Goal: Transaction & Acquisition: Purchase product/service

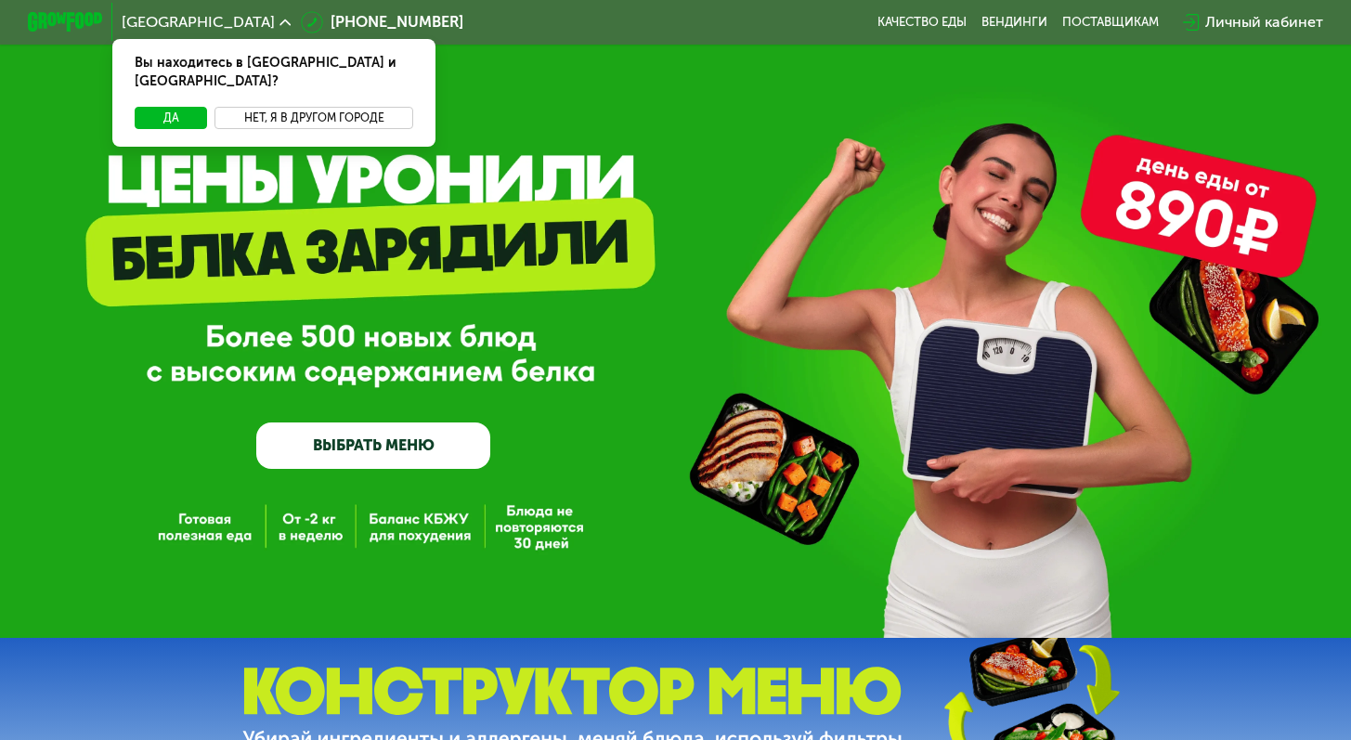
click at [279, 107] on button "Нет, я в другом городе" at bounding box center [314, 118] width 198 height 22
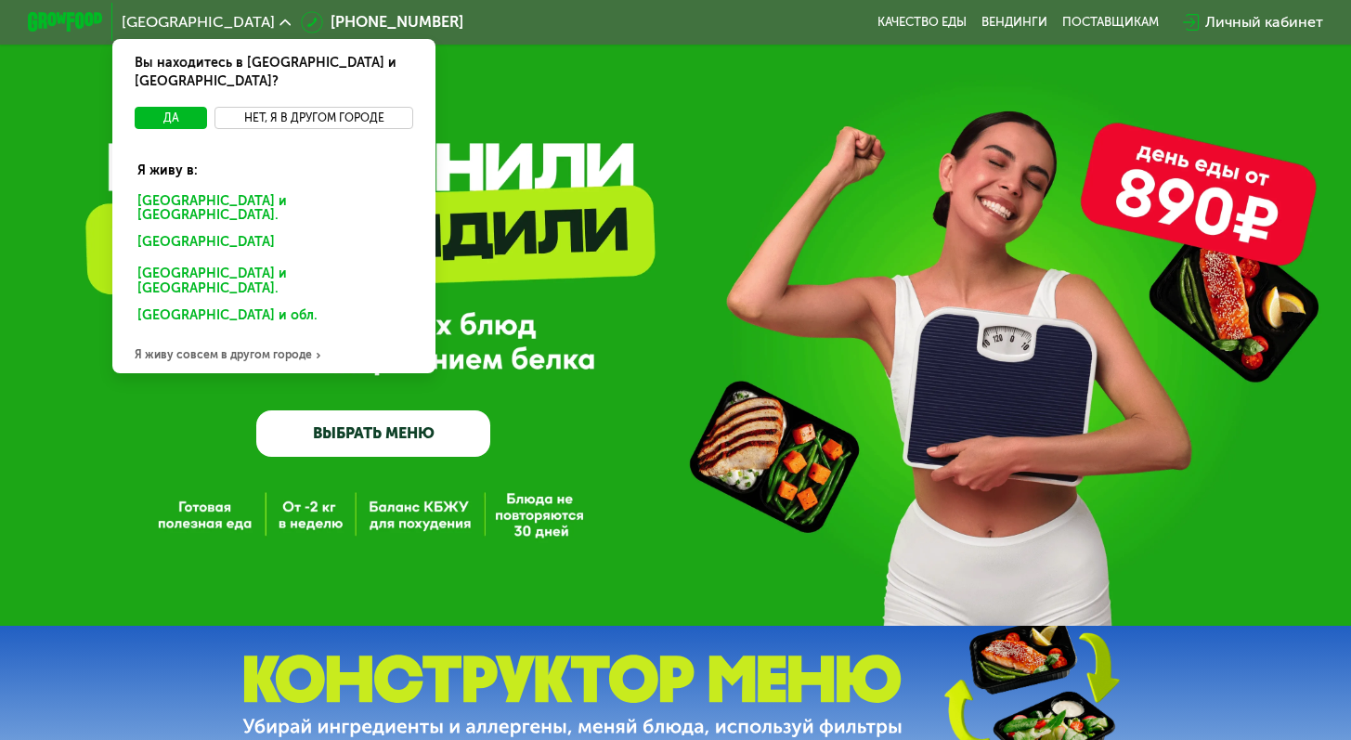
scroll to position [20, 0]
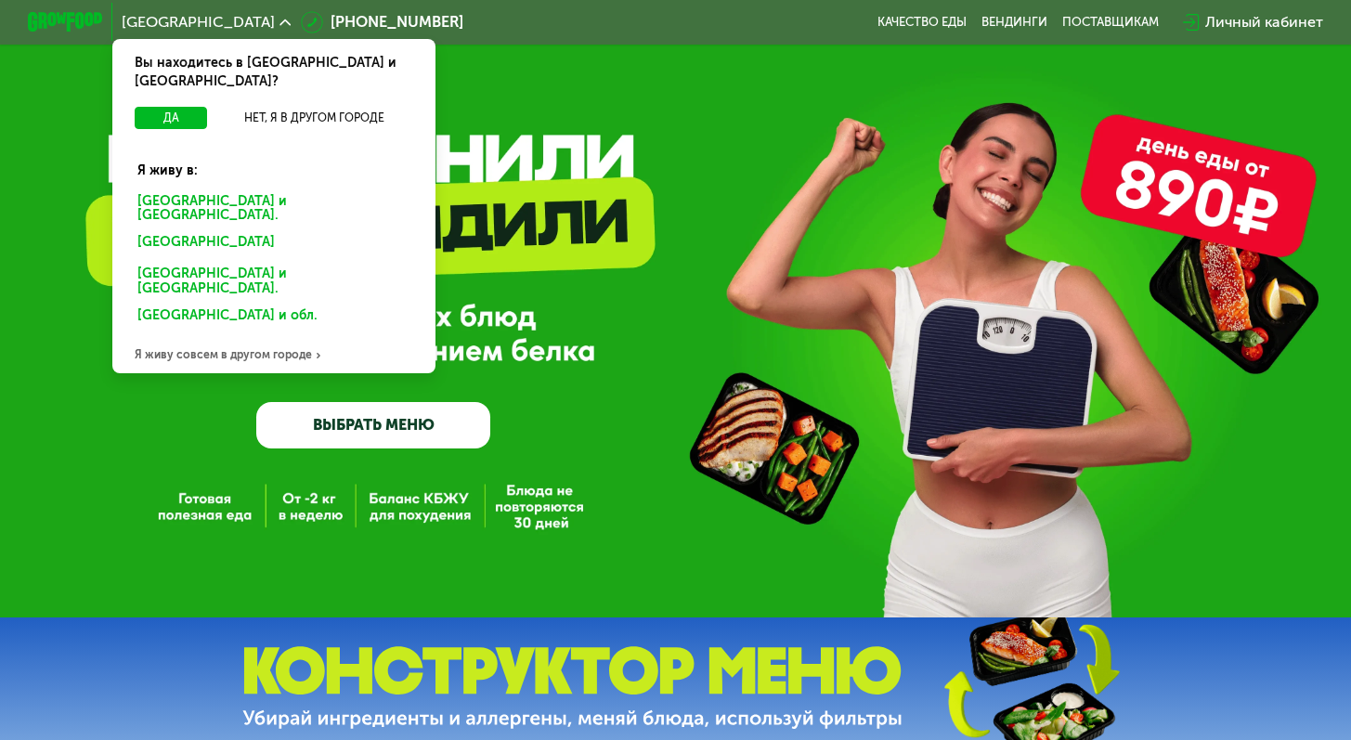
click at [242, 336] on div "Я живу совсем в другом городе" at bounding box center [273, 354] width 323 height 37
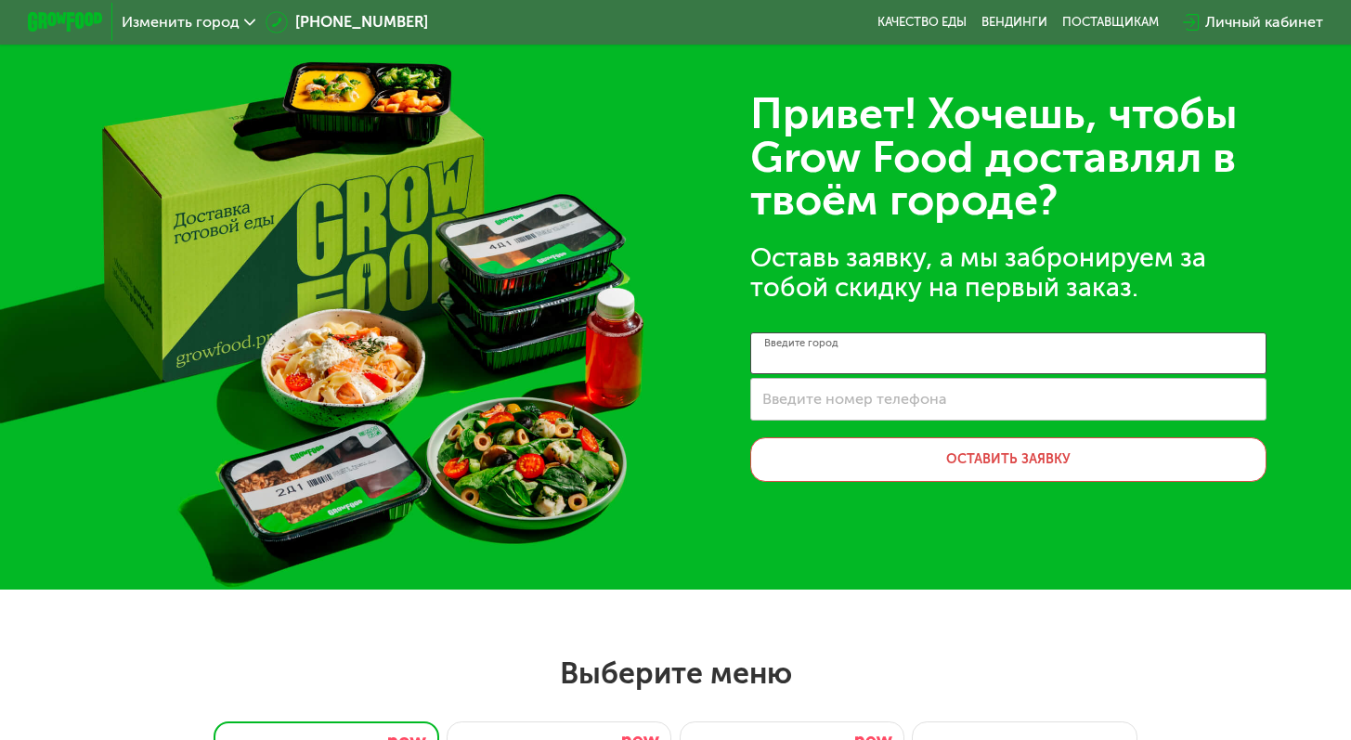
click at [932, 356] on input "Введите город" at bounding box center [1008, 353] width 516 height 42
type input "***"
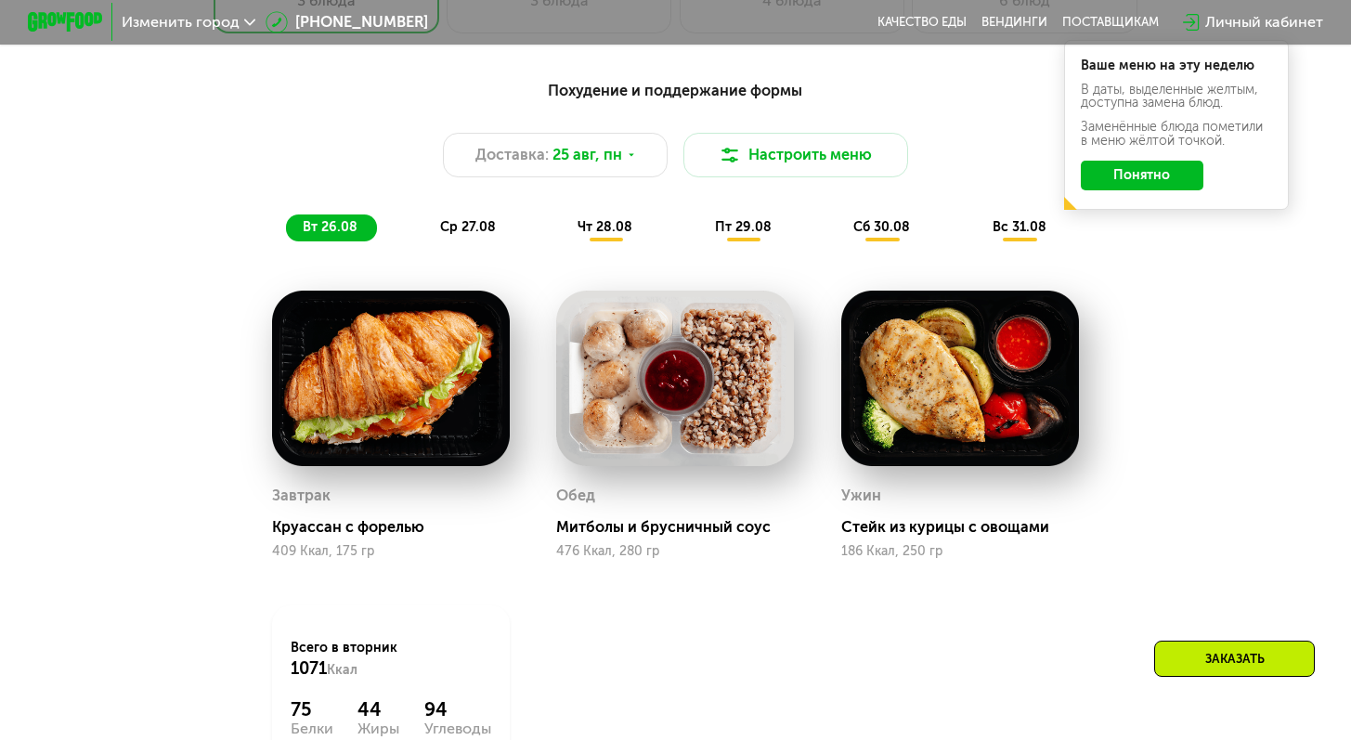
scroll to position [803, 0]
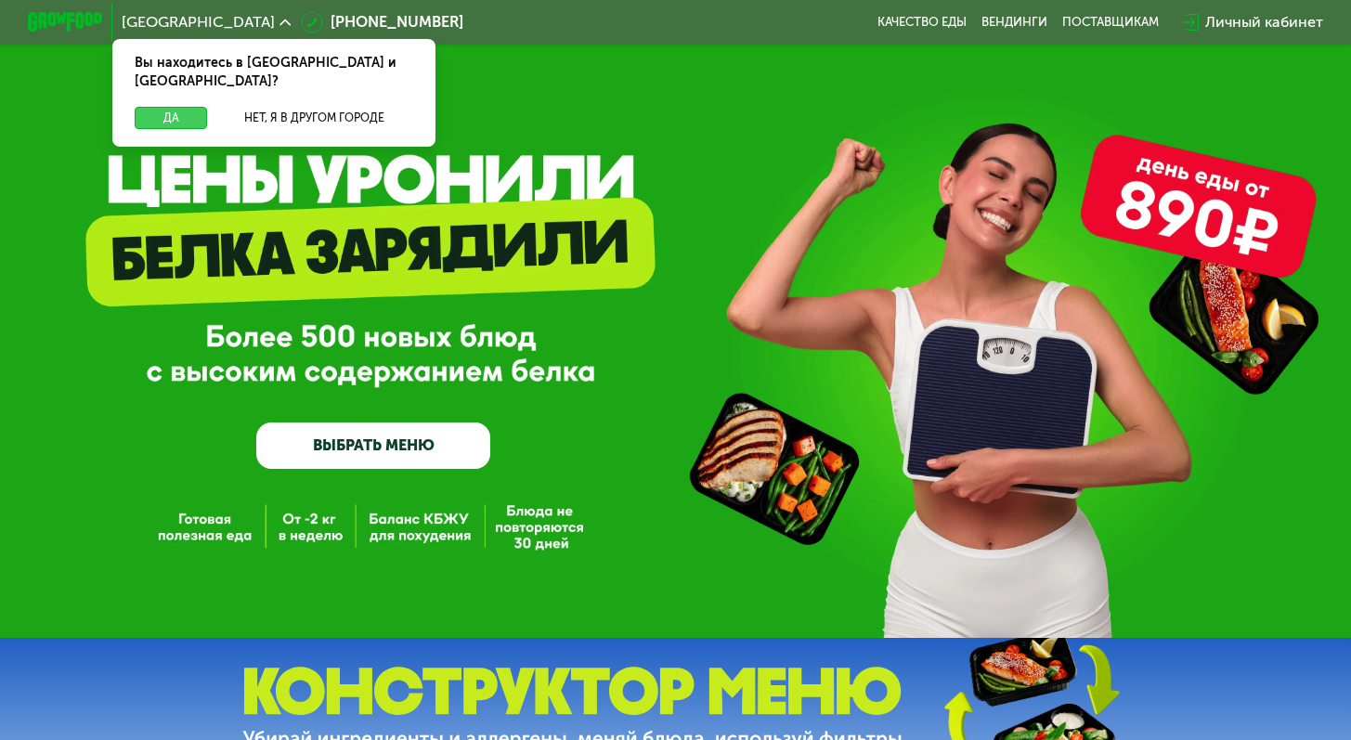
click at [150, 107] on button "Да" at bounding box center [171, 118] width 72 height 22
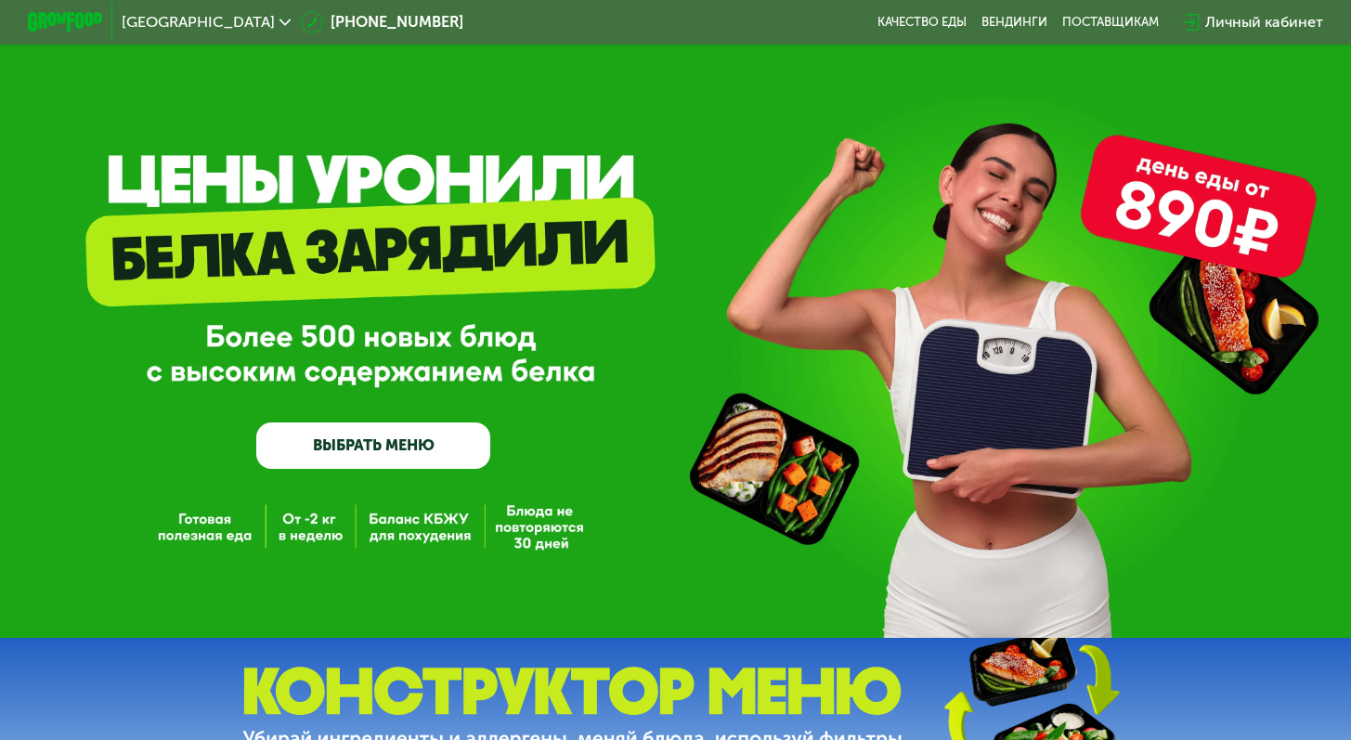
click at [341, 447] on link "ВЫБРАТЬ МЕНЮ" at bounding box center [373, 446] width 234 height 47
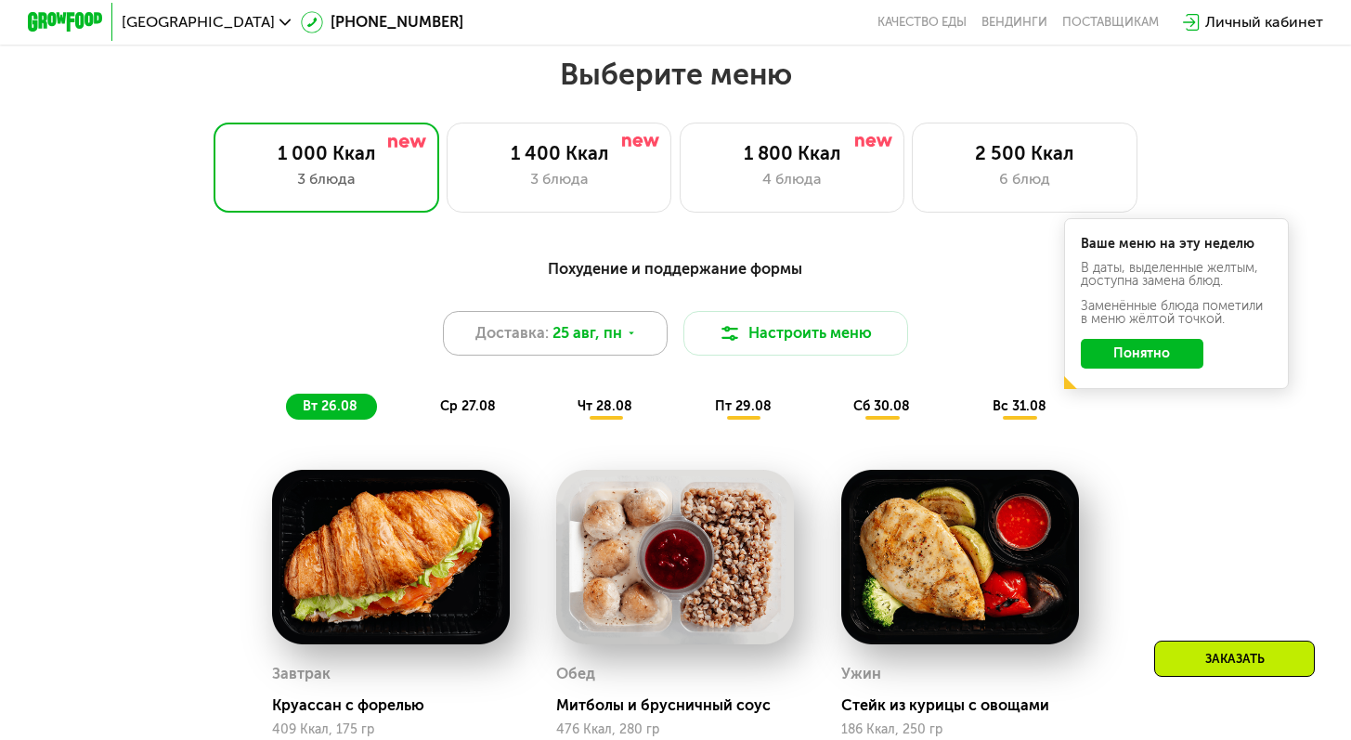
scroll to position [805, 0]
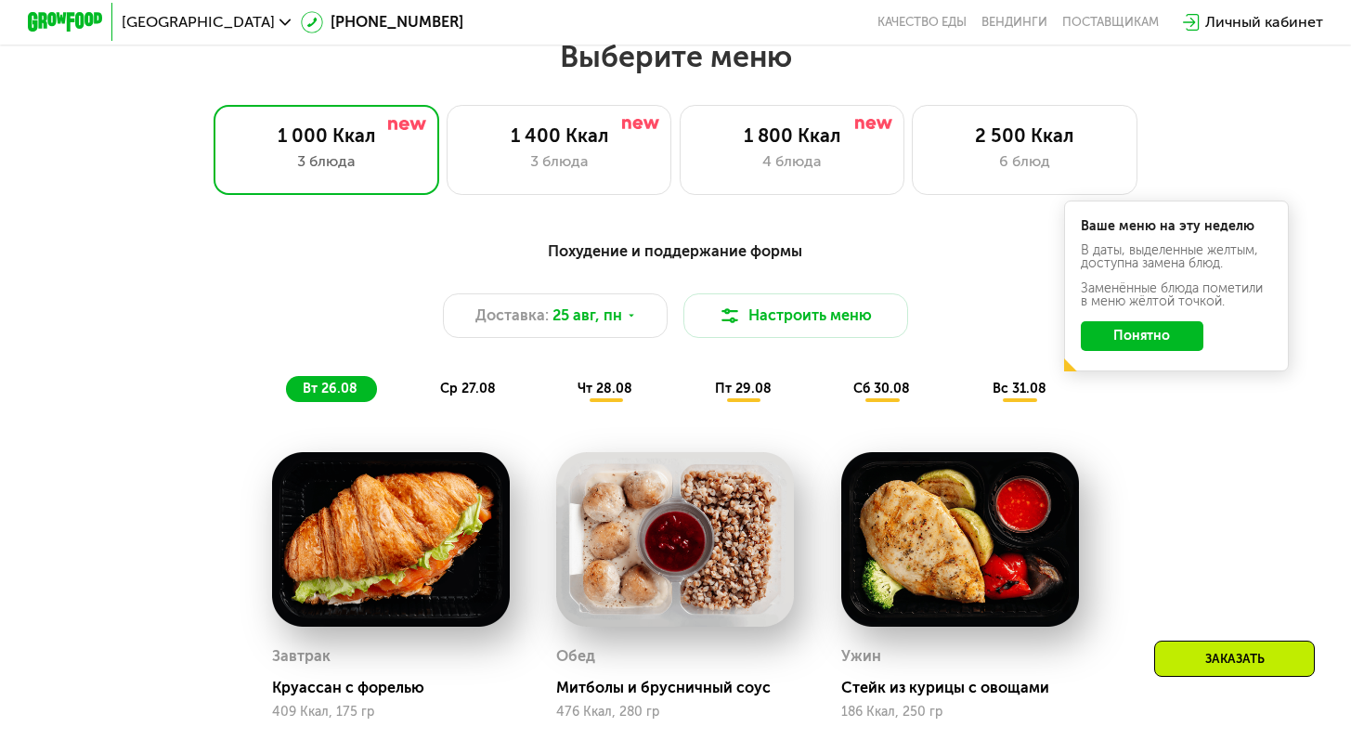
click at [677, 252] on div "Похудение и поддержание формы" at bounding box center [675, 251] width 1111 height 23
click at [762, 326] on button "Настроить меню" at bounding box center [797, 316] width 226 height 46
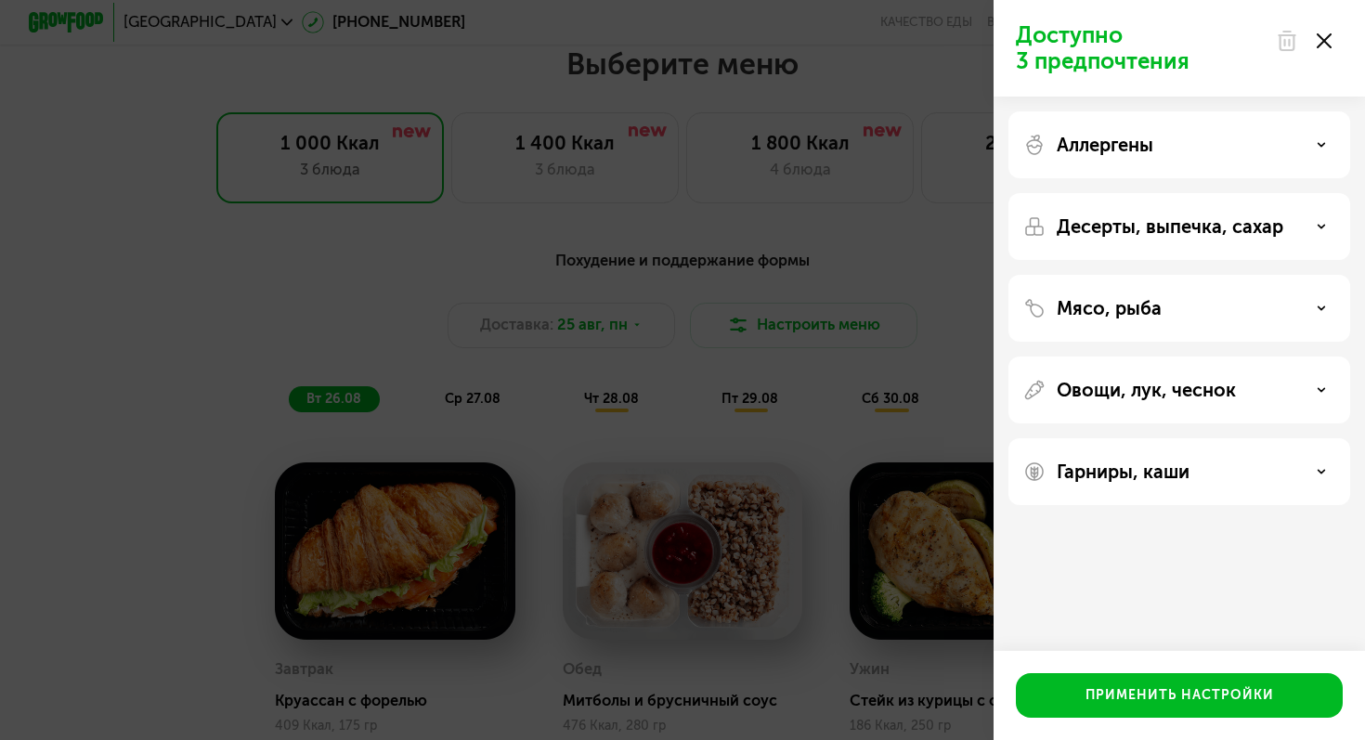
click at [1259, 136] on div "Аллергены" at bounding box center [1179, 145] width 312 height 22
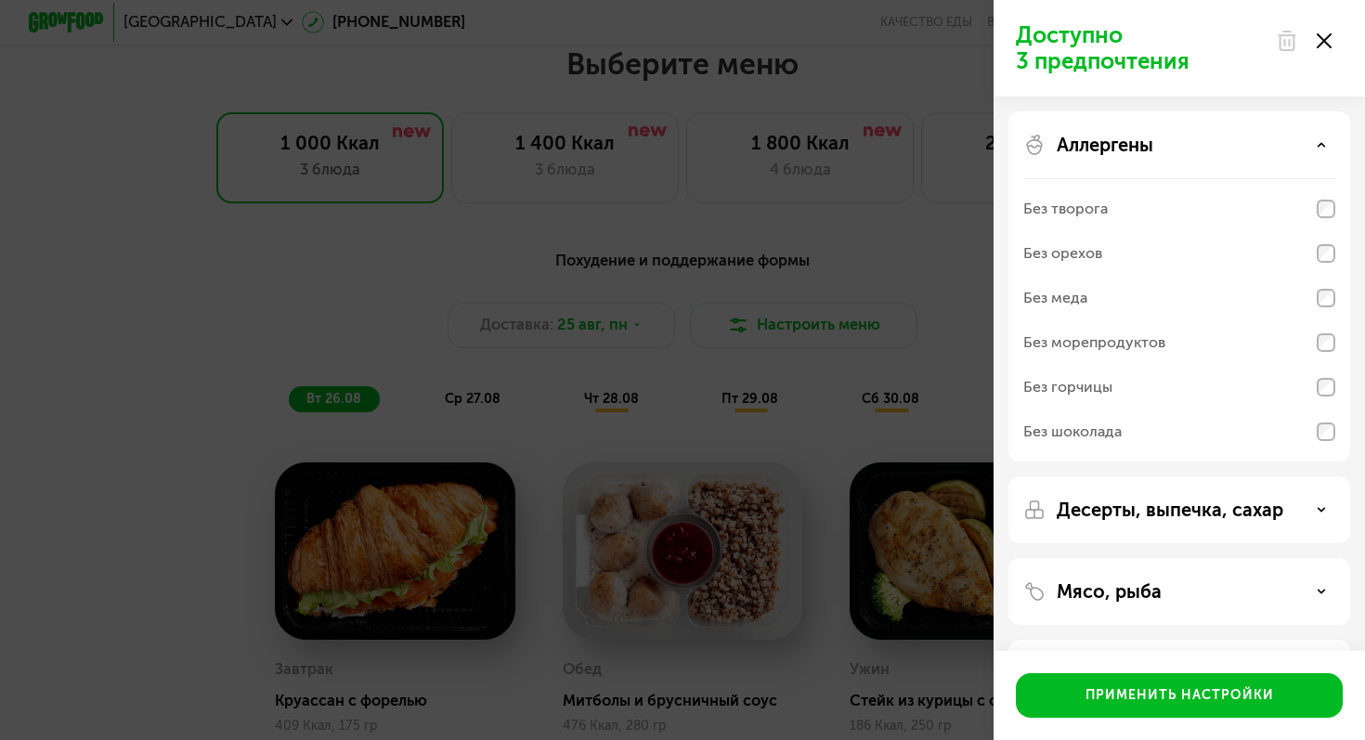
click at [1328, 37] on use at bounding box center [1324, 40] width 15 height 15
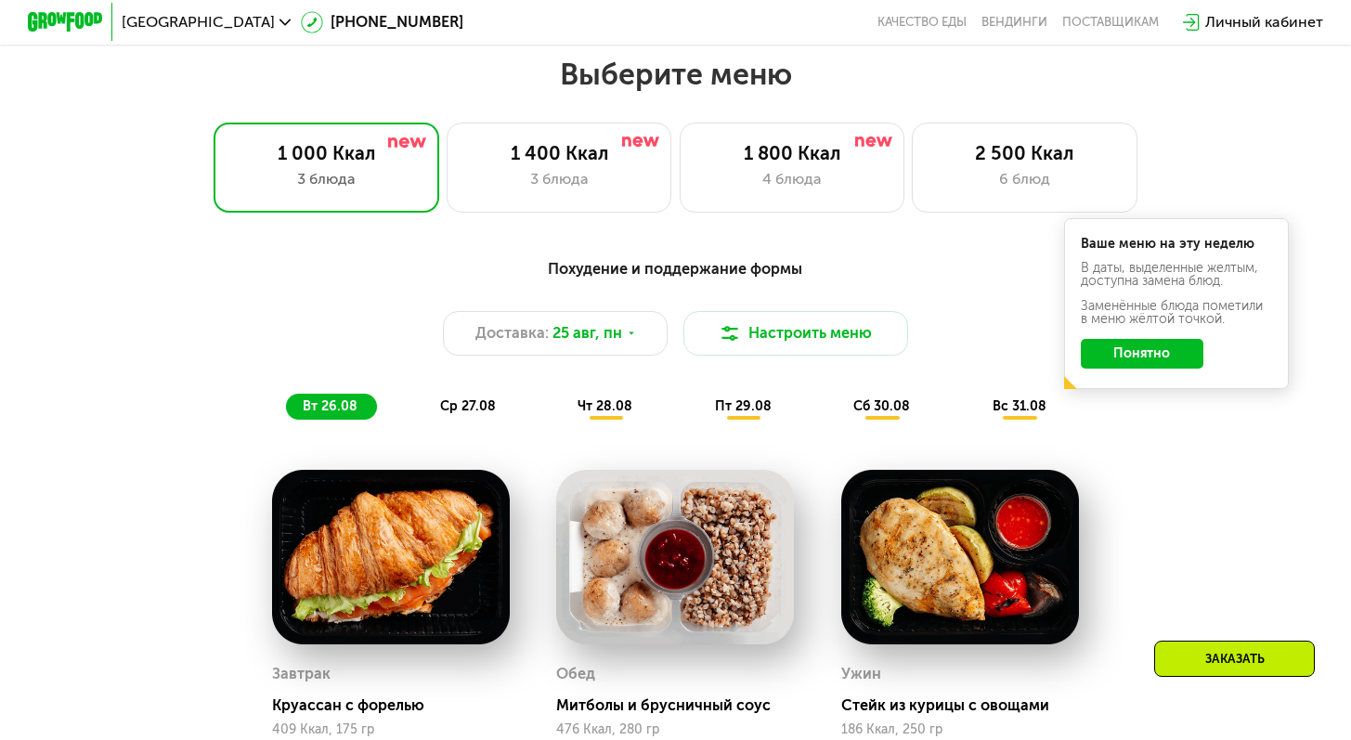
scroll to position [775, 0]
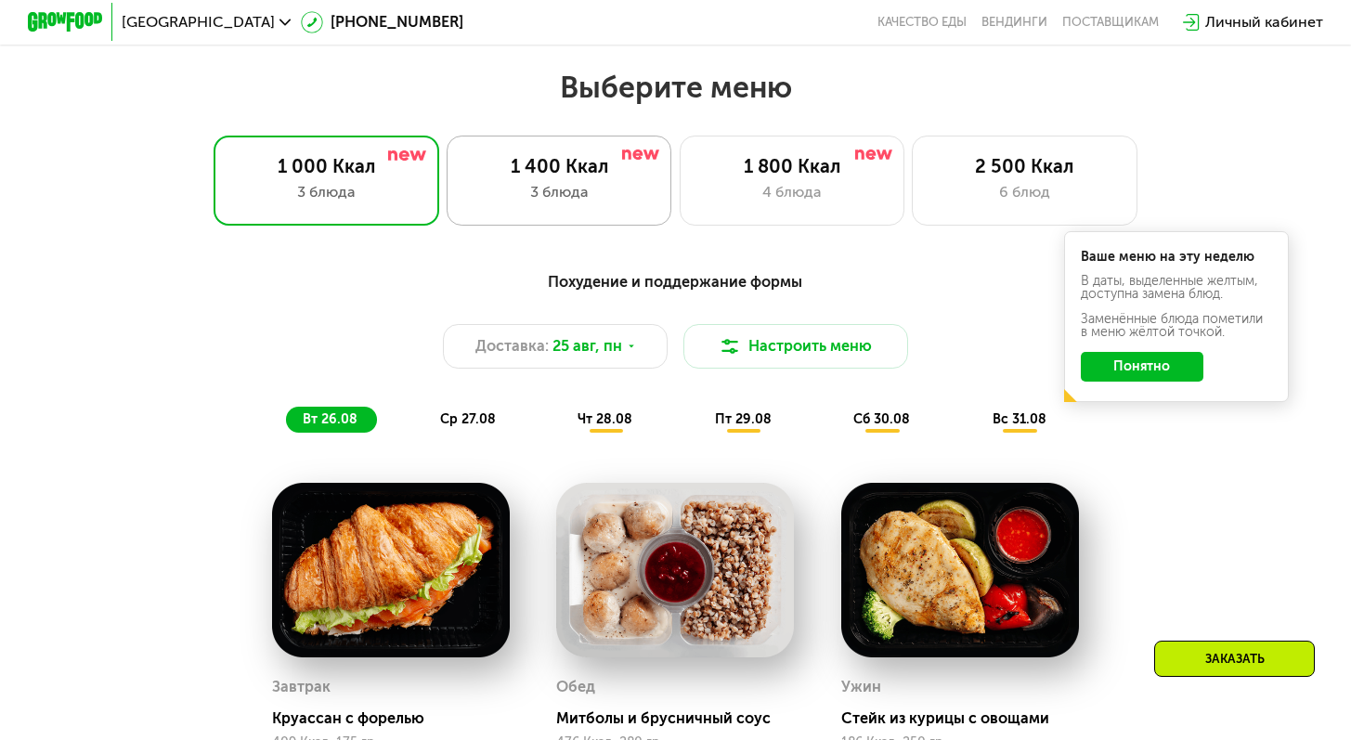
click at [680, 218] on div "1 400 Ккал 3 блюда" at bounding box center [793, 181] width 226 height 90
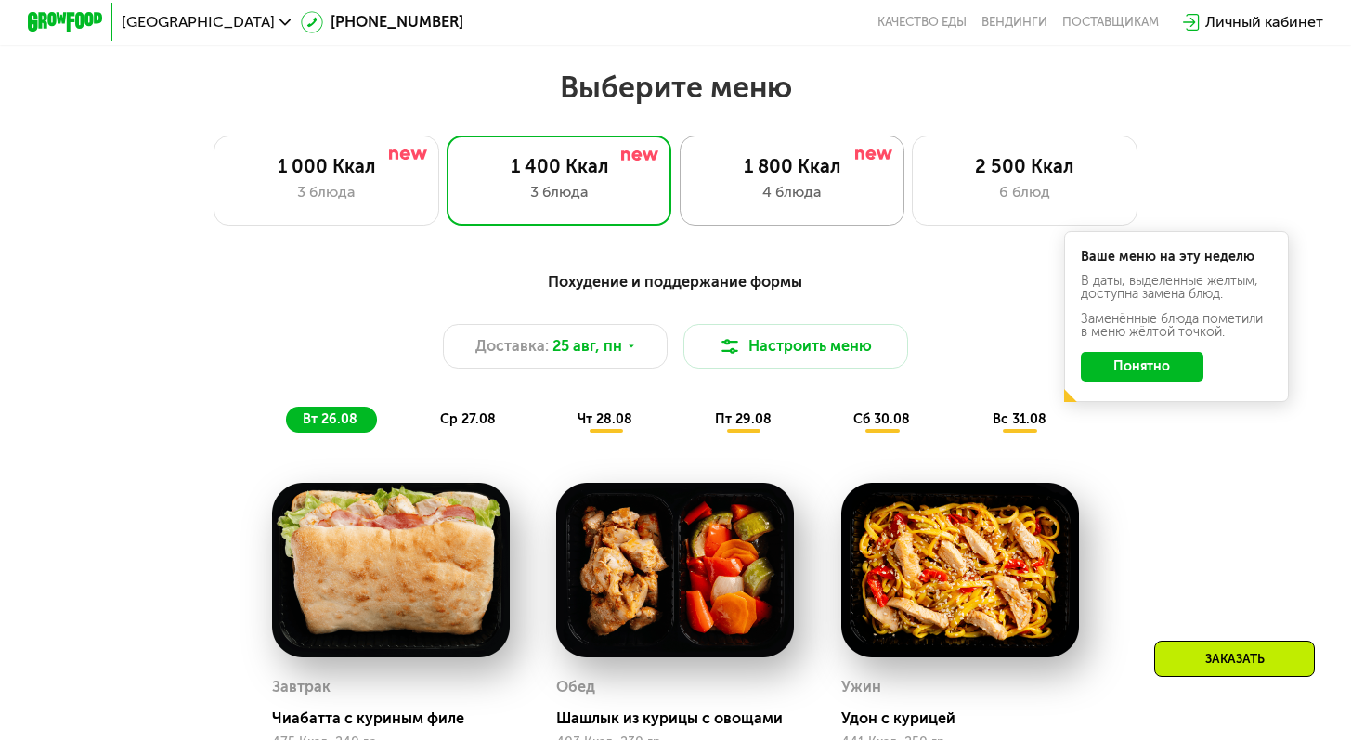
click at [912, 215] on div "1 800 Ккал 4 блюда" at bounding box center [1025, 181] width 226 height 90
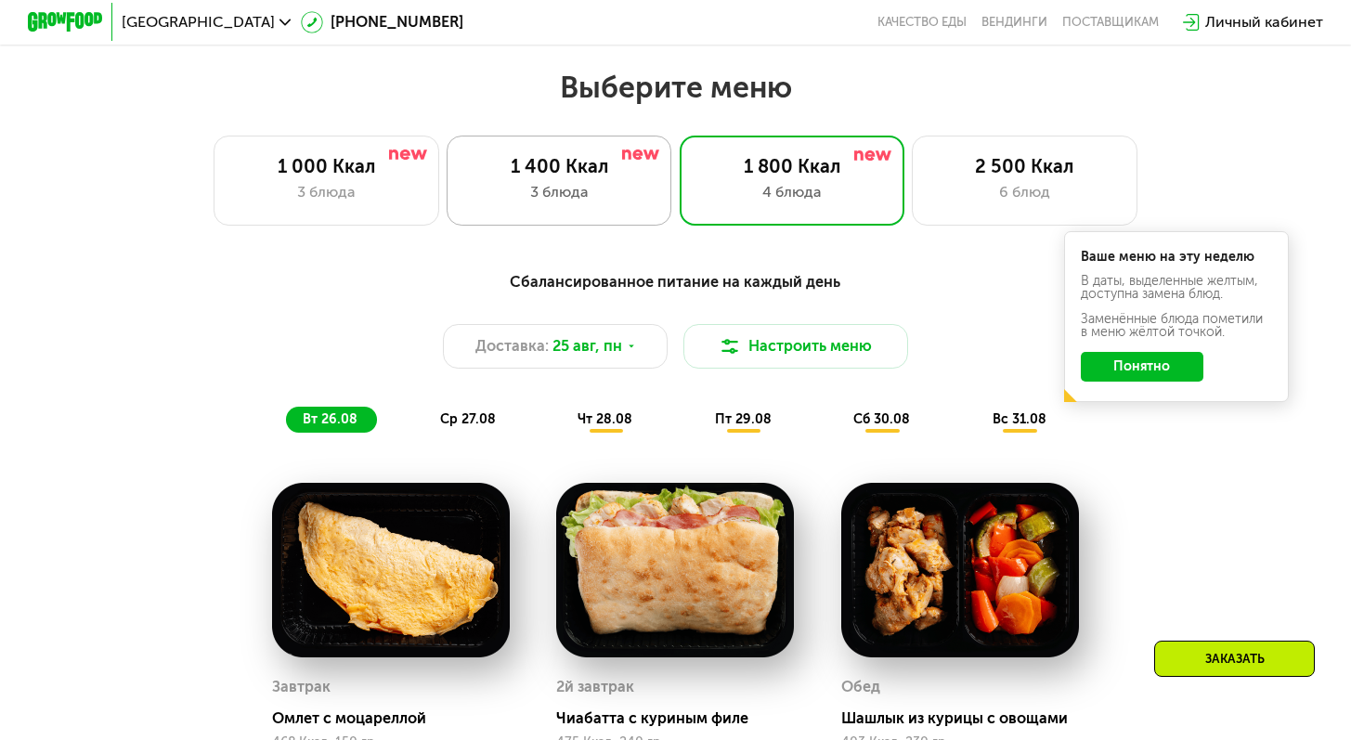
click at [644, 203] on div "3 блюда" at bounding box center [559, 192] width 186 height 22
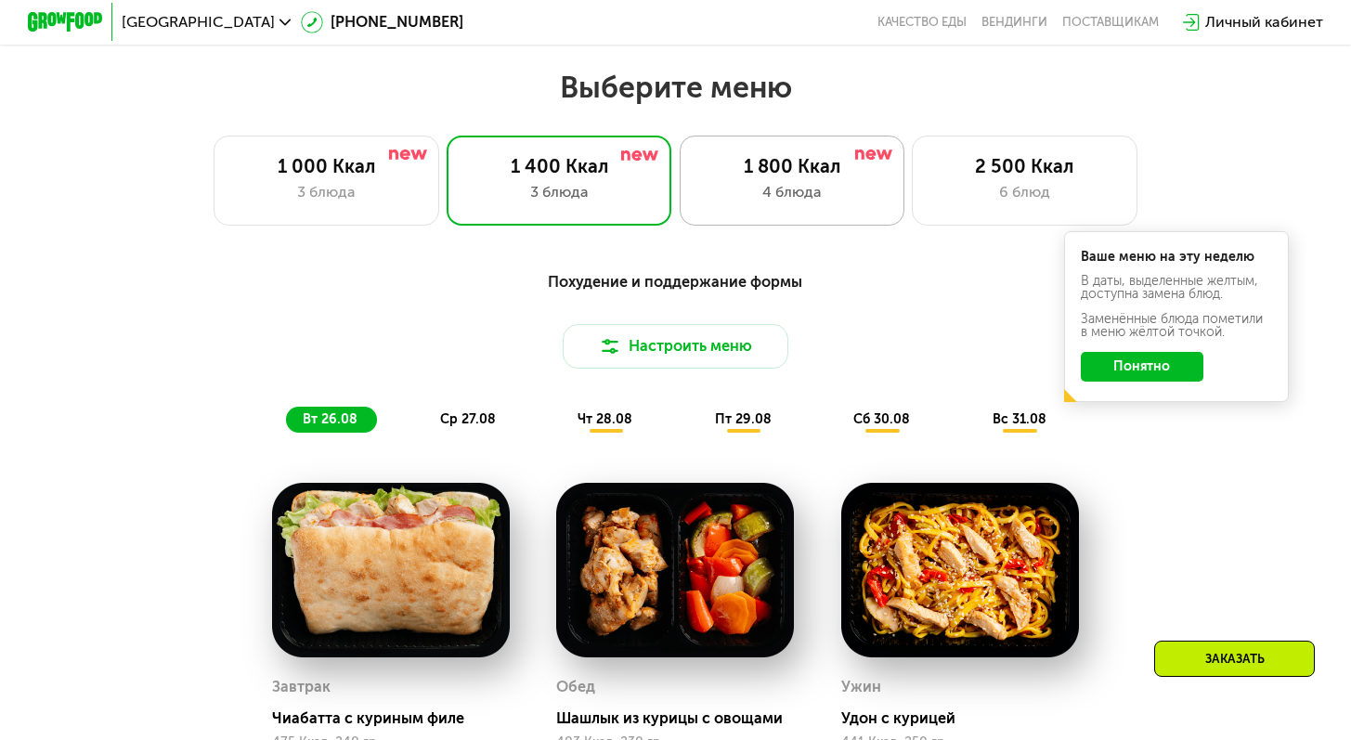
click at [751, 202] on div "4 блюда" at bounding box center [792, 192] width 186 height 22
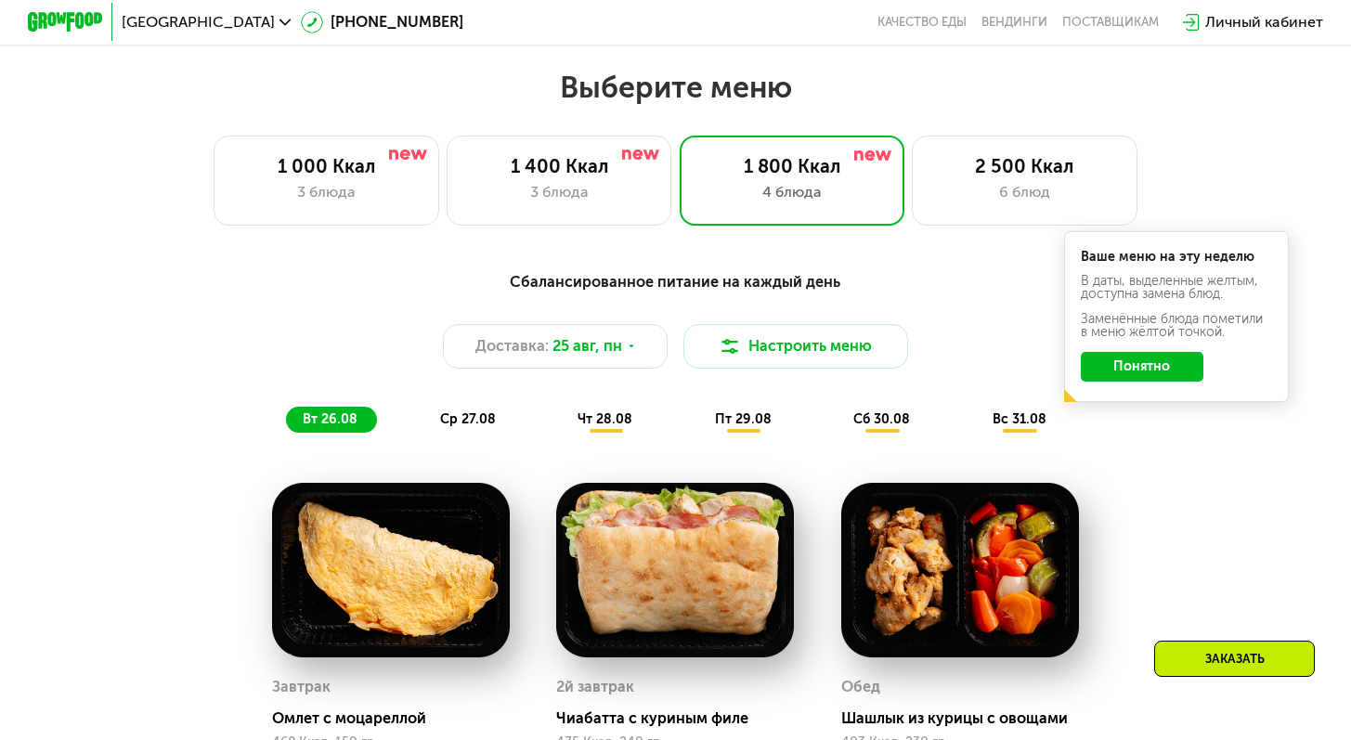
click at [1171, 372] on button "Понятно" at bounding box center [1142, 367] width 123 height 30
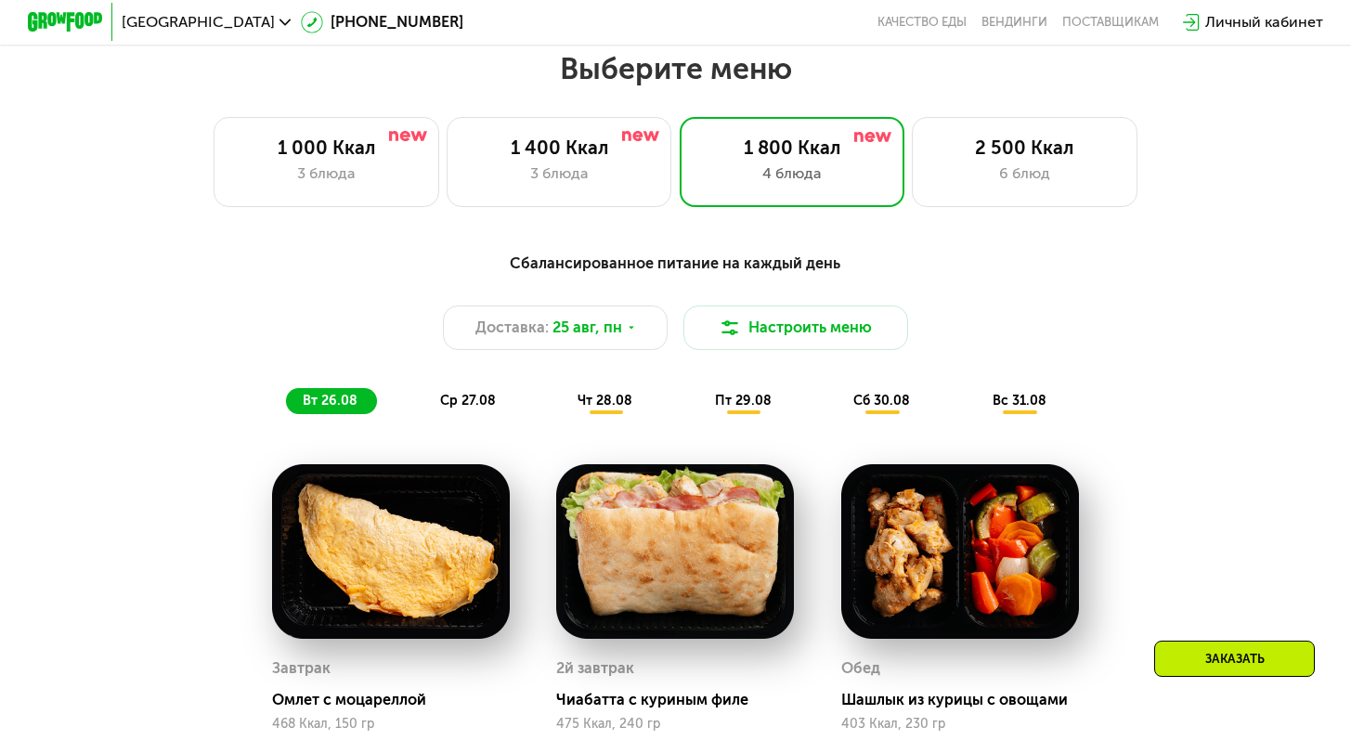
scroll to position [805, 0]
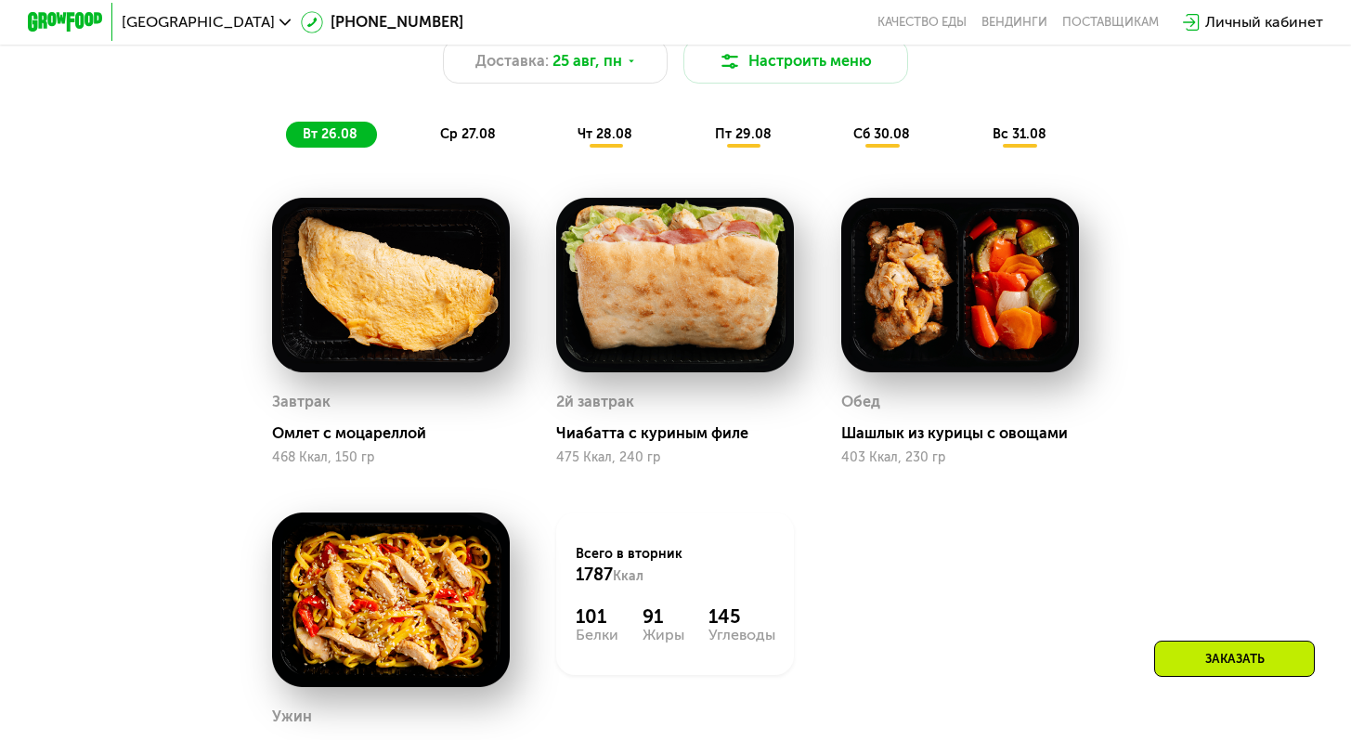
click at [1227, 657] on div "Заказать" at bounding box center [1234, 659] width 161 height 36
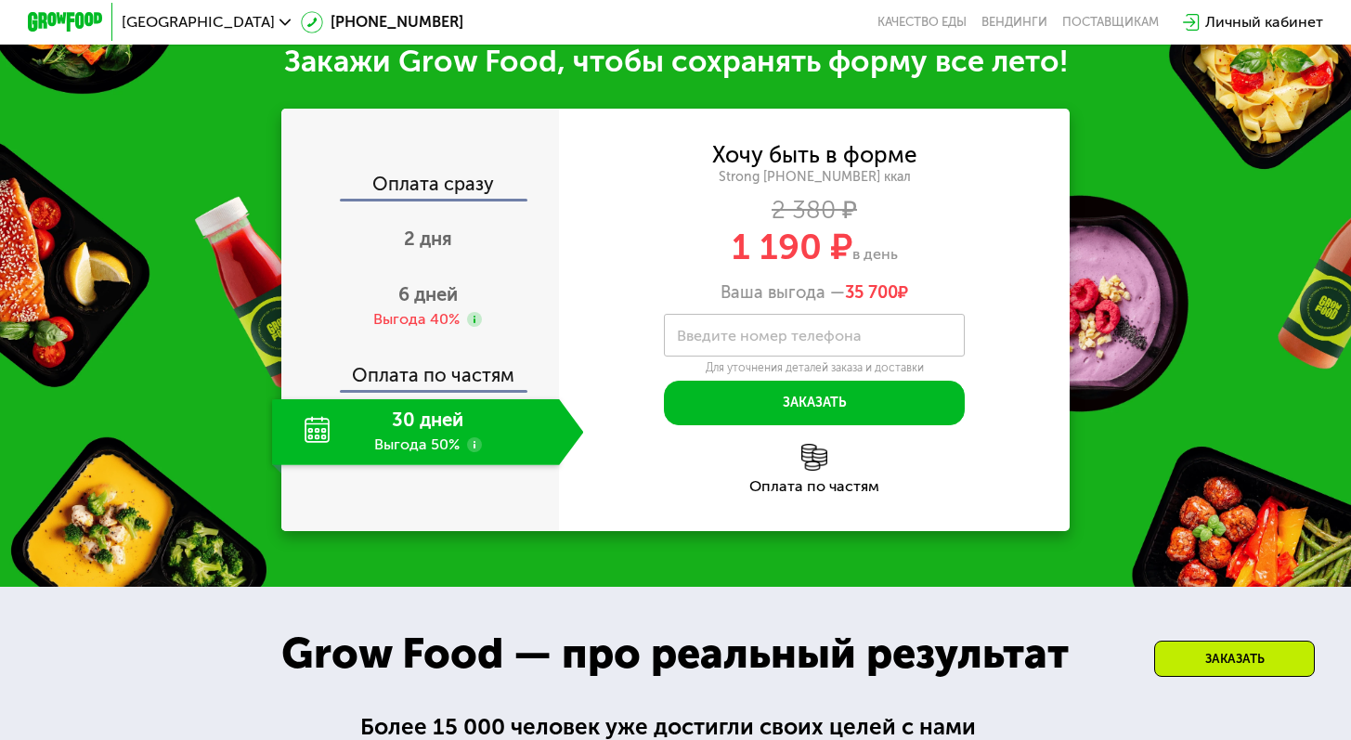
scroll to position [1982, 0]
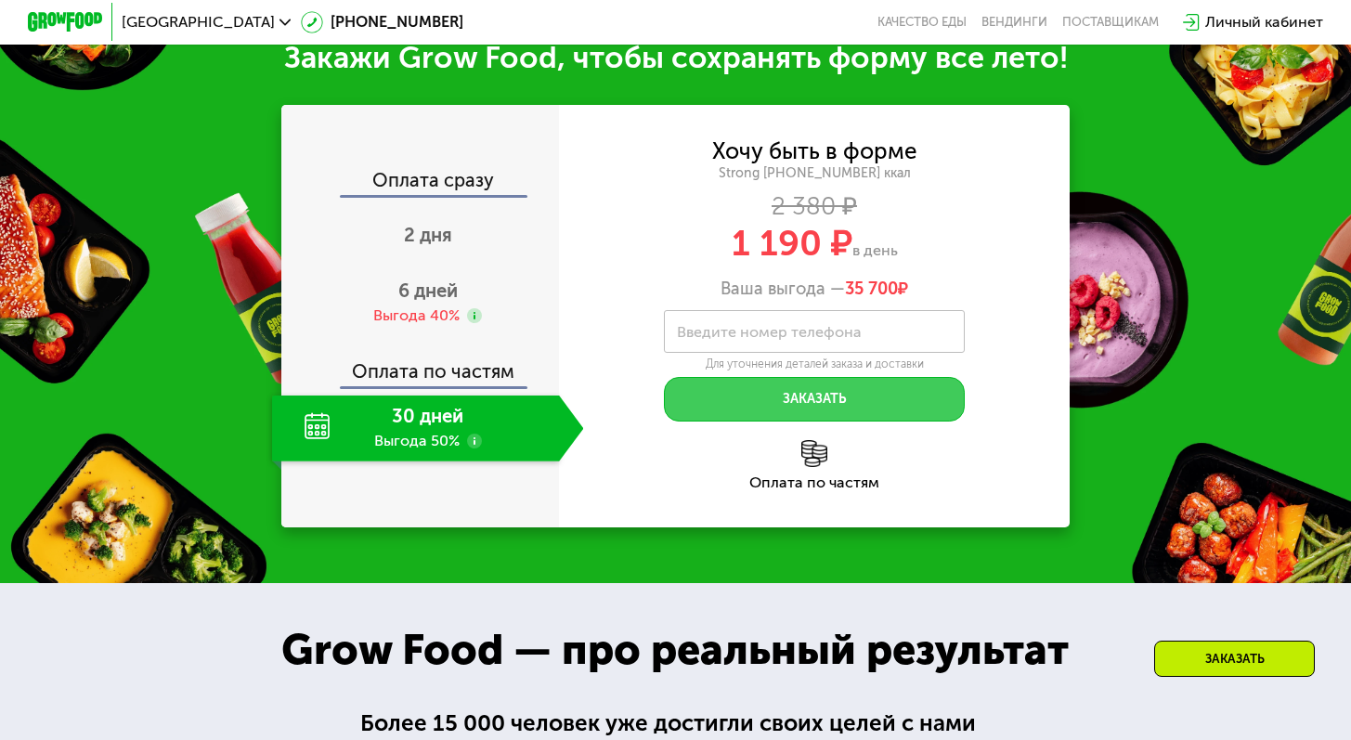
click at [900, 410] on button "Заказать" at bounding box center [814, 400] width 300 height 46
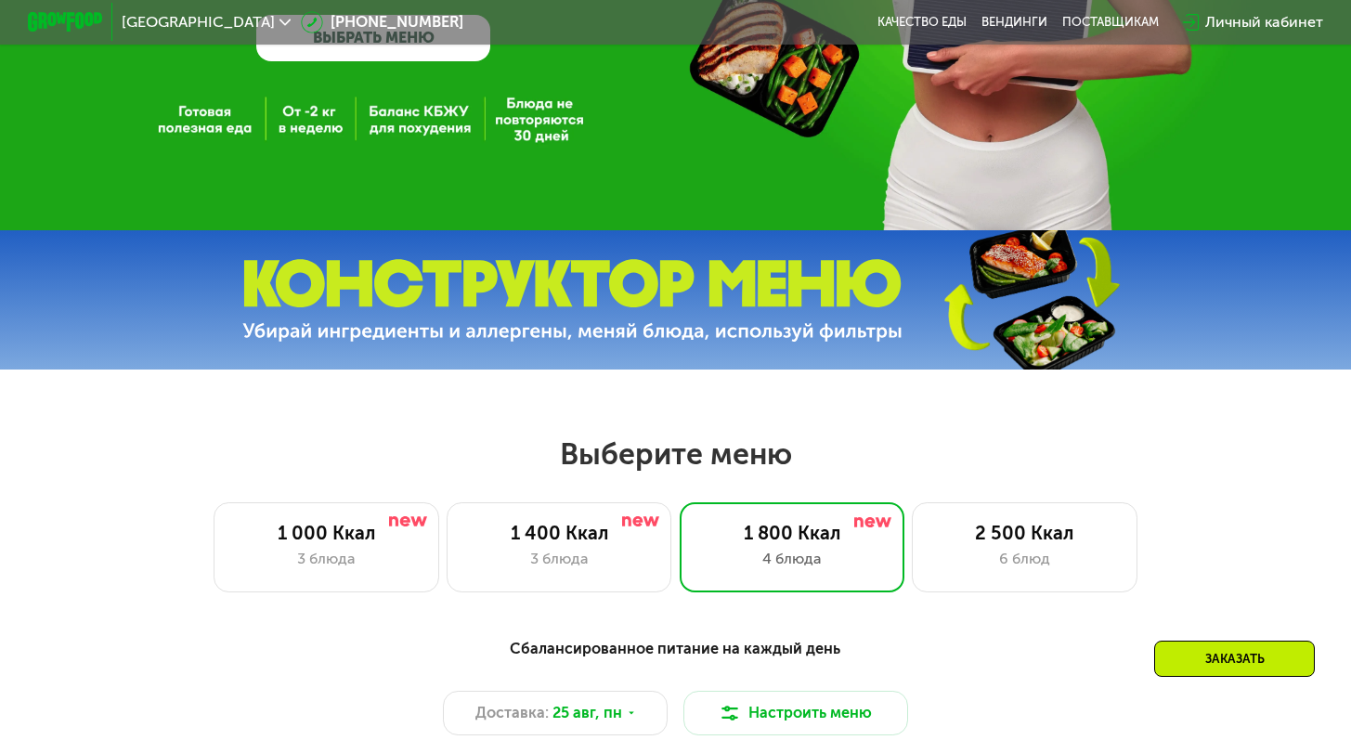
scroll to position [421, 0]
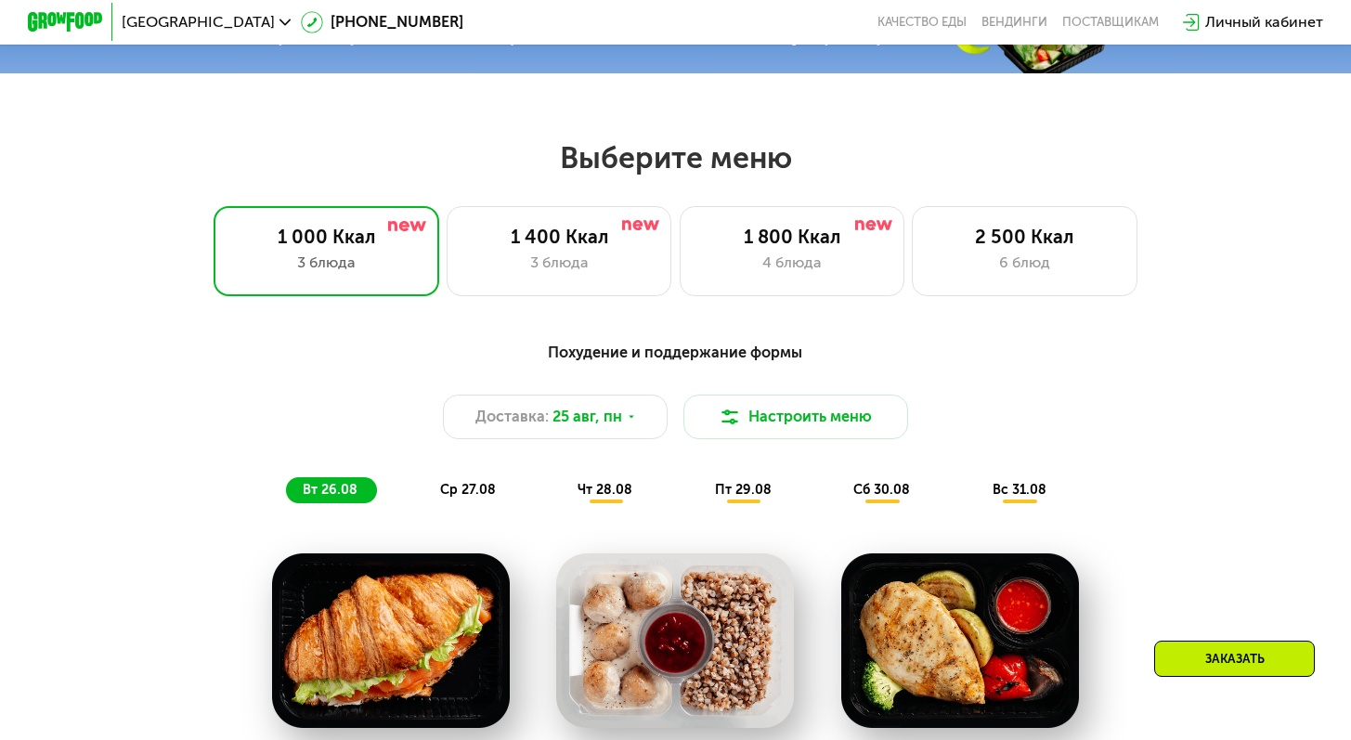
click at [1247, 641] on div "Заказать" at bounding box center [1234, 659] width 161 height 36
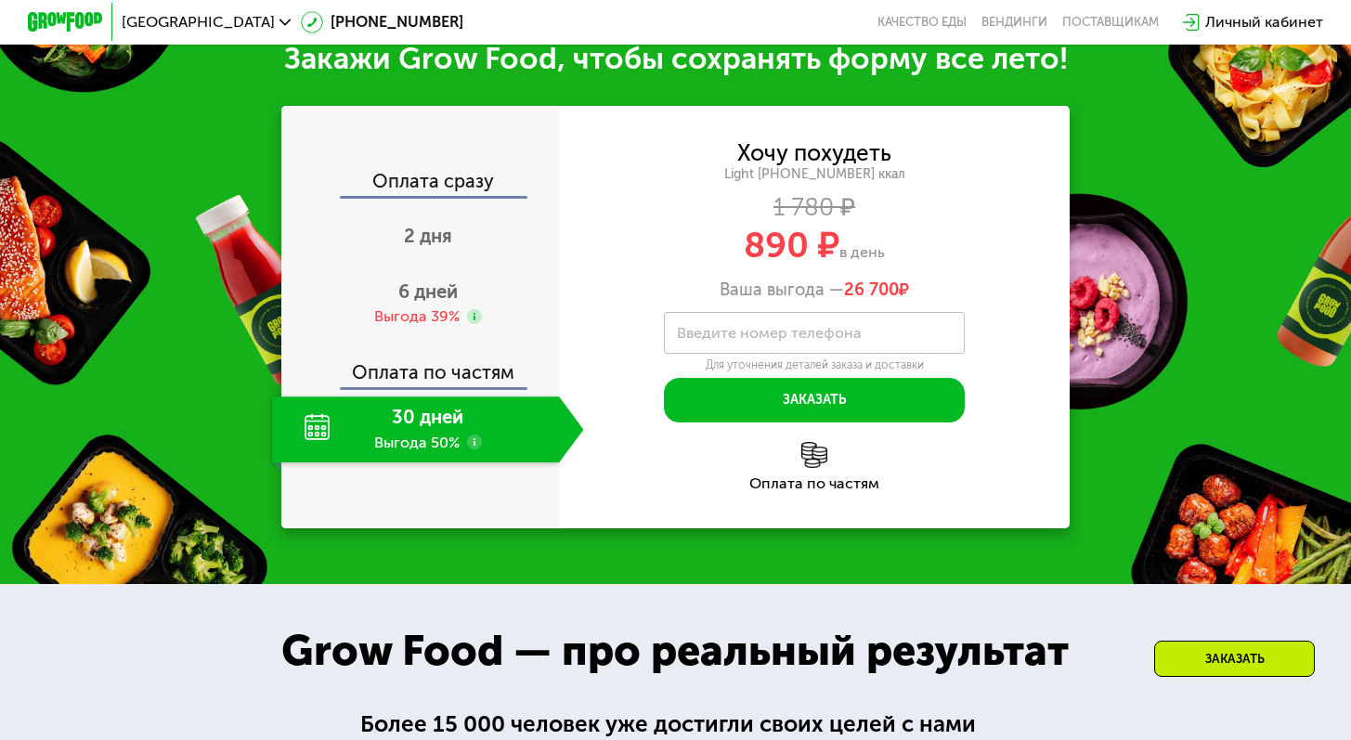
scroll to position [1876, 0]
click at [419, 228] on div "2 дня" at bounding box center [427, 238] width 311 height 66
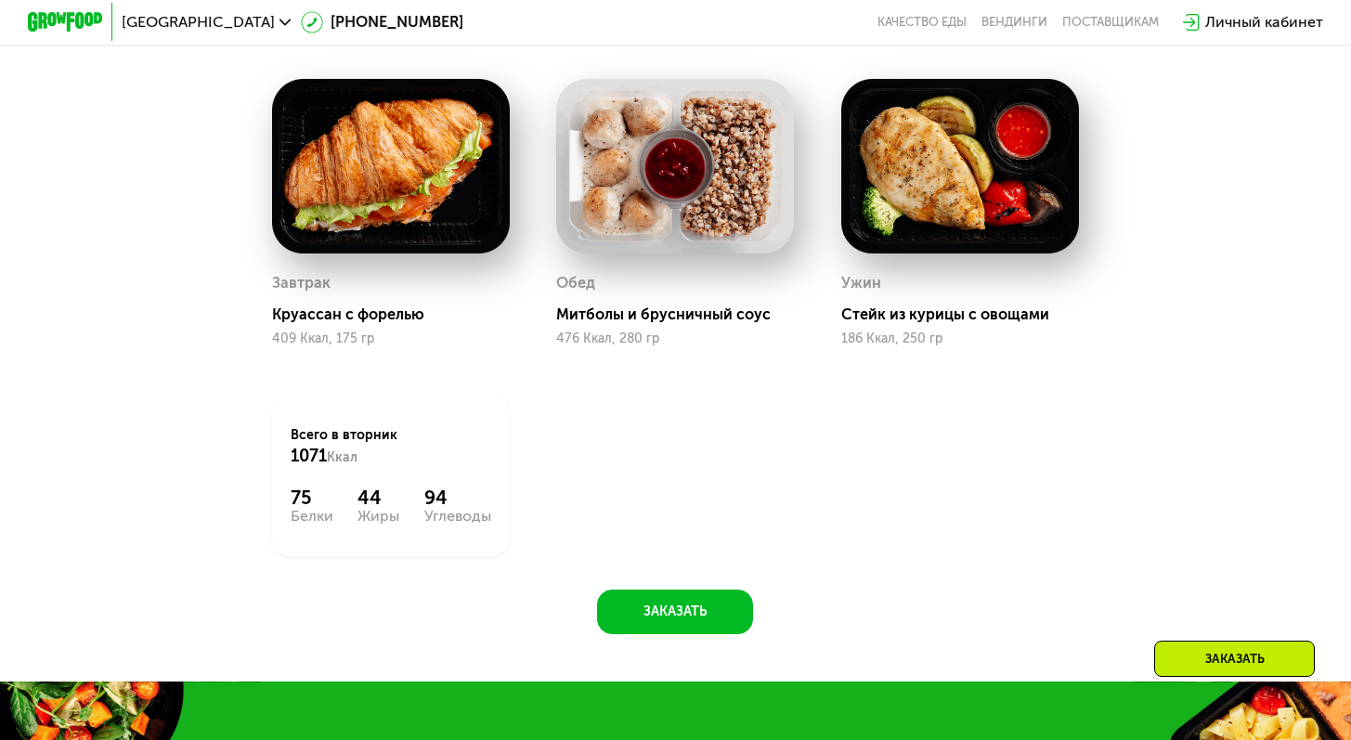
scroll to position [758, 0]
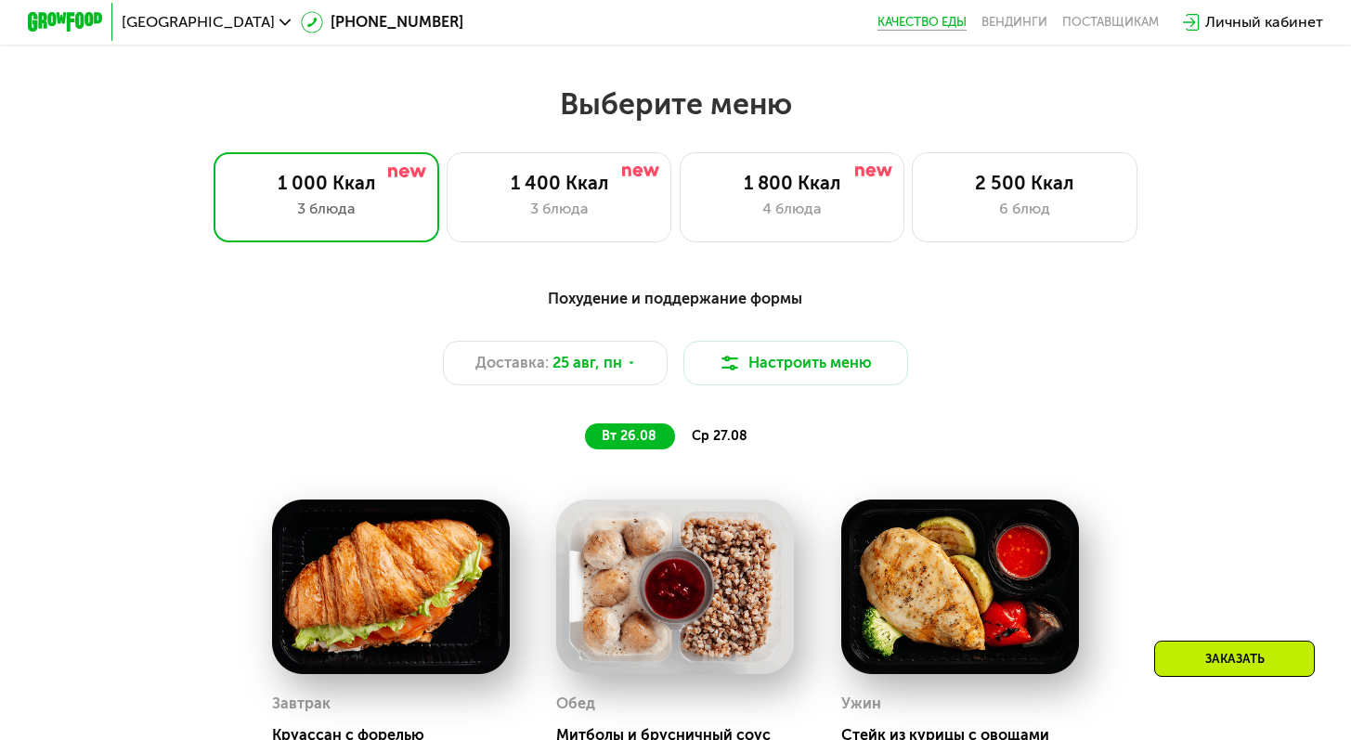
click at [928, 28] on link "Качество еды" at bounding box center [922, 22] width 89 height 15
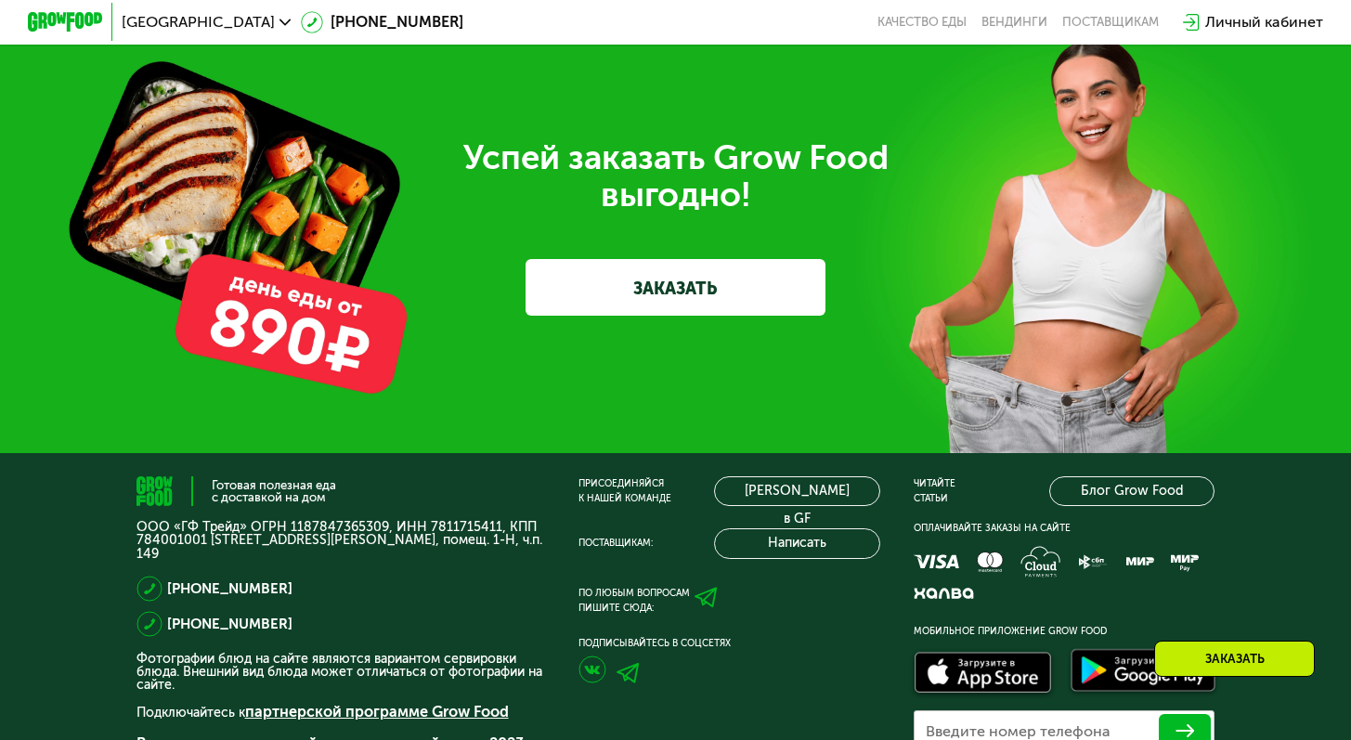
scroll to position [5629, 0]
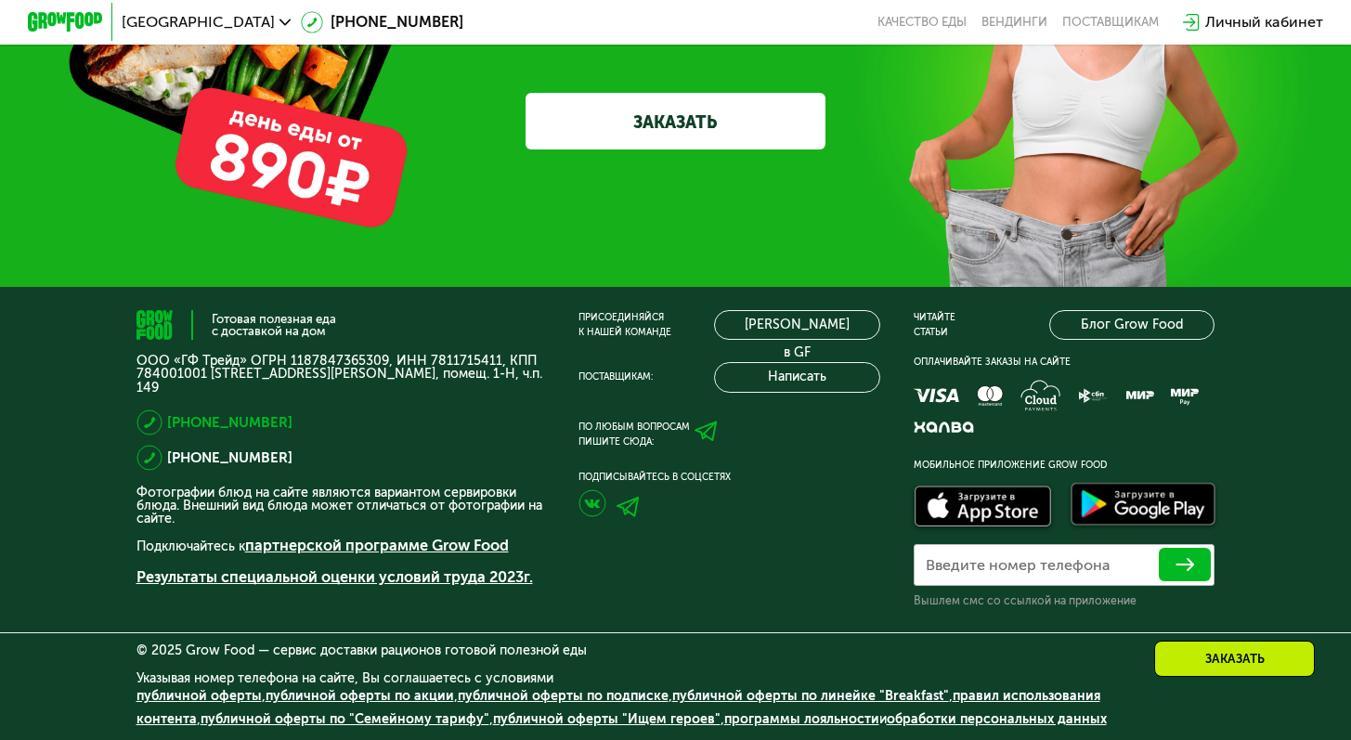
click at [177, 425] on link "[PHONE_NUMBER]" at bounding box center [229, 422] width 125 height 22
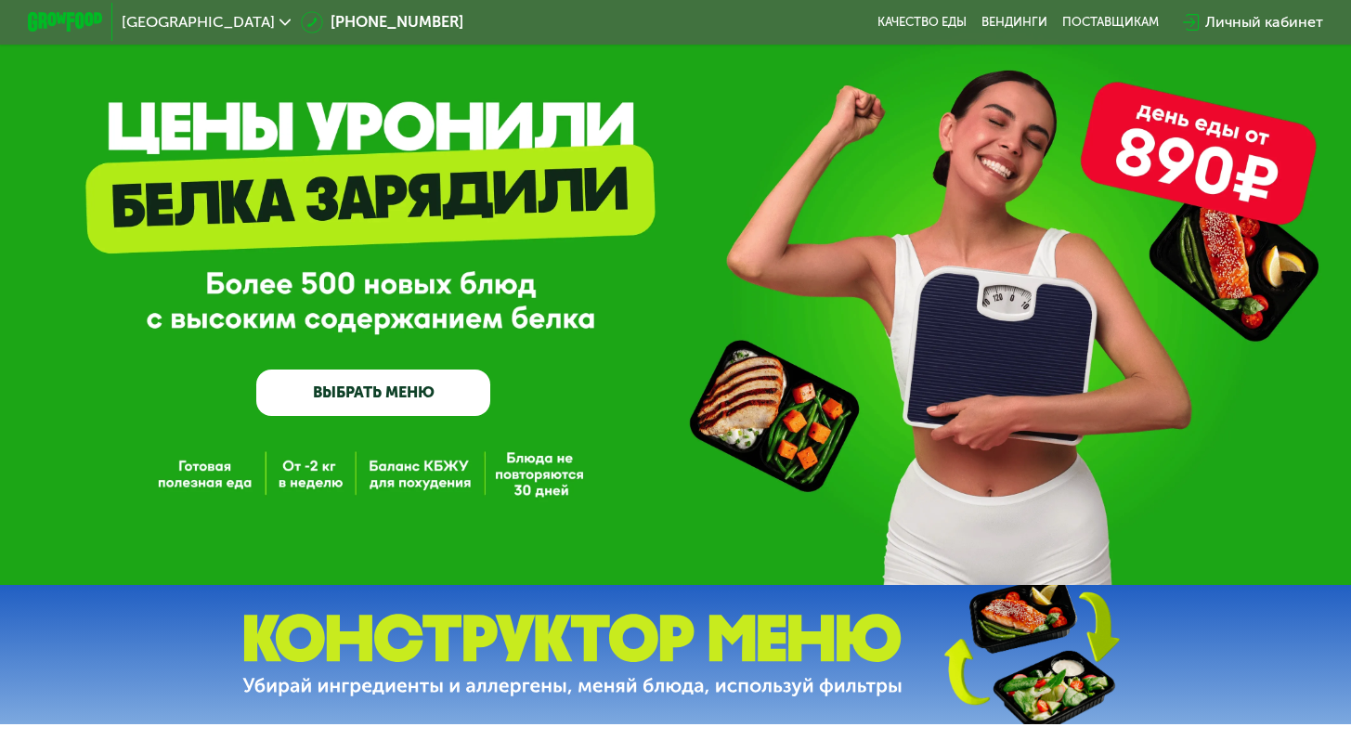
scroll to position [0, 0]
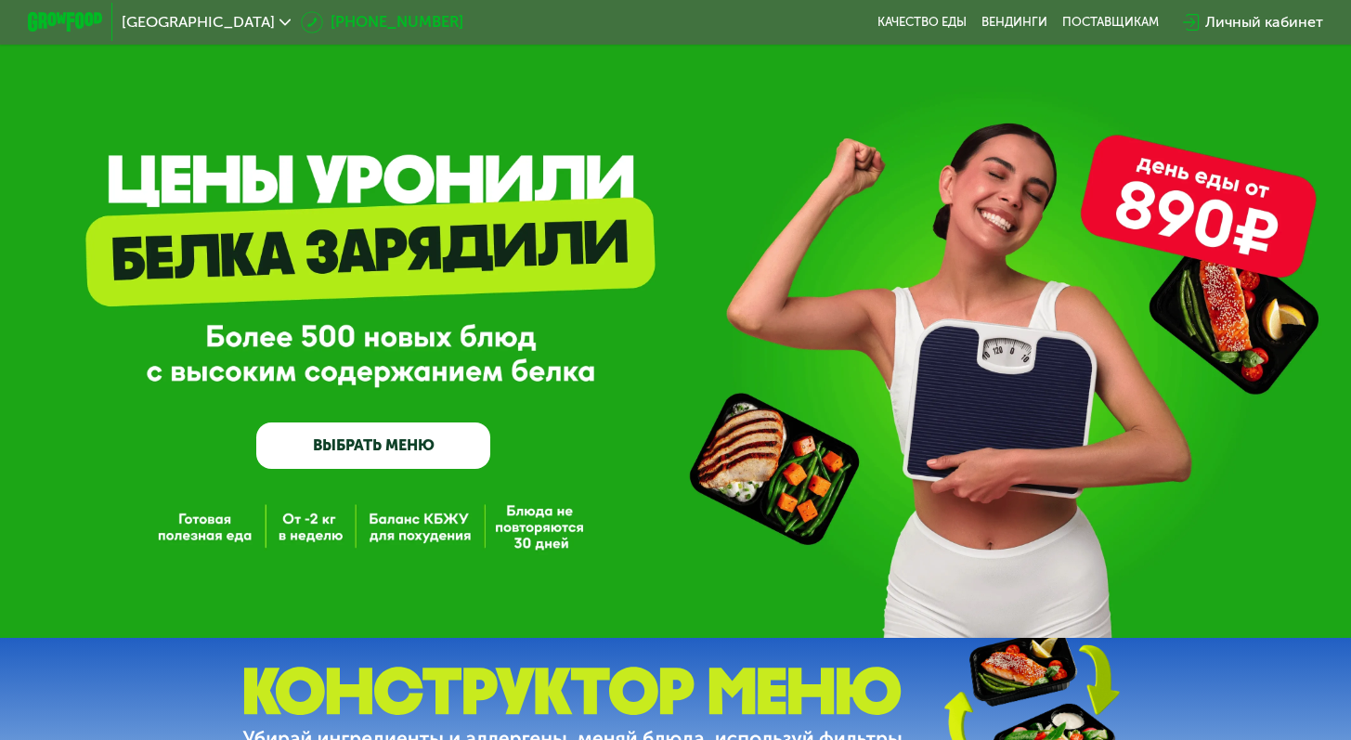
click at [301, 21] on link "[PHONE_NUMBER]" at bounding box center [382, 22] width 163 height 22
